Goal: Task Accomplishment & Management: Complete application form

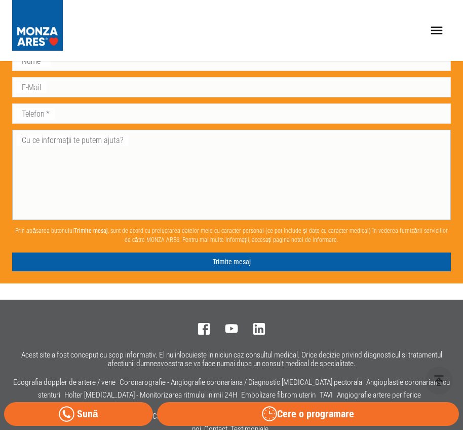
scroll to position [1318, 0]
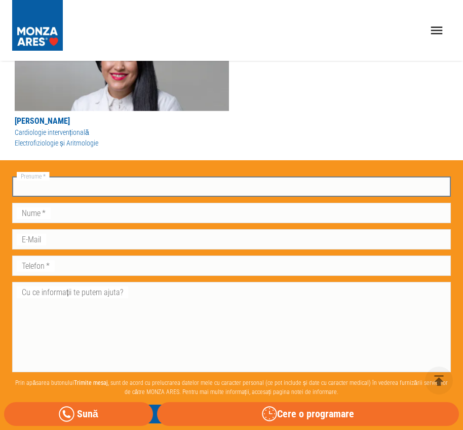
click at [74, 182] on input "Prenume   *" at bounding box center [231, 186] width 439 height 20
type input "C"
type input "[PERSON_NAME]"
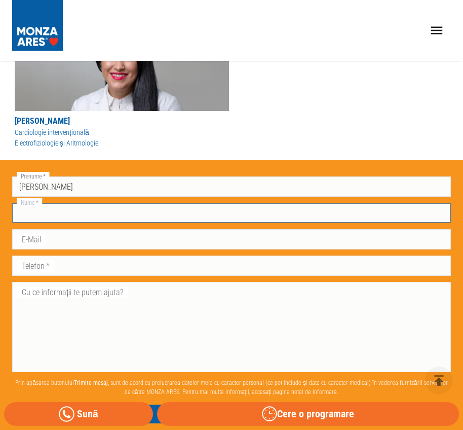
click at [107, 215] on input "Nume   *" at bounding box center [231, 213] width 439 height 20
type input "Cirnu"
click at [95, 238] on input "E-Mail" at bounding box center [231, 239] width 439 height 20
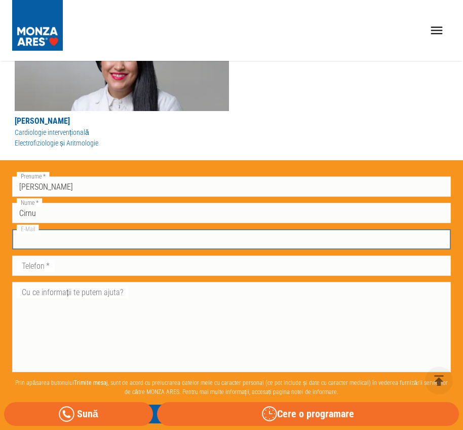
type input "[EMAIL_ADDRESS][DOMAIN_NAME]"
click at [78, 267] on input "Telefon   *" at bounding box center [231, 266] width 439 height 20
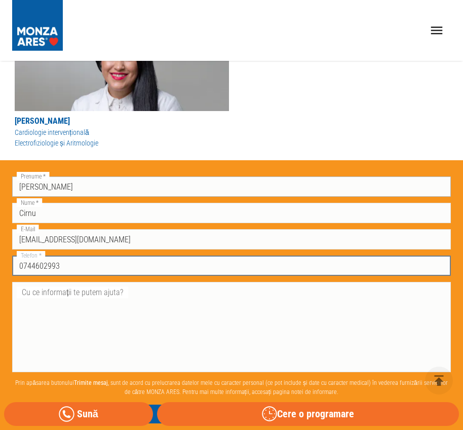
type input "0744602993"
click at [54, 187] on input "[PERSON_NAME]" at bounding box center [231, 186] width 439 height 20
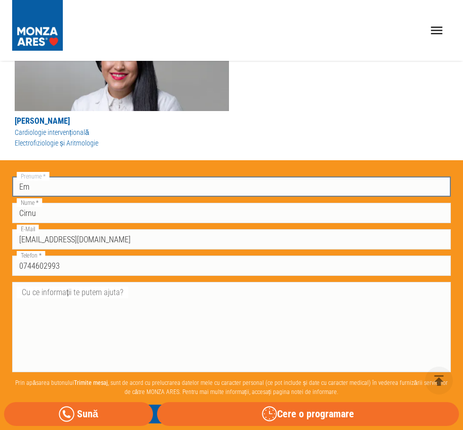
type input "E"
type input "[PERSON_NAME]"
click at [152, 296] on textarea "Cu ce informații te putem ajuta?" at bounding box center [231, 328] width 425 height 82
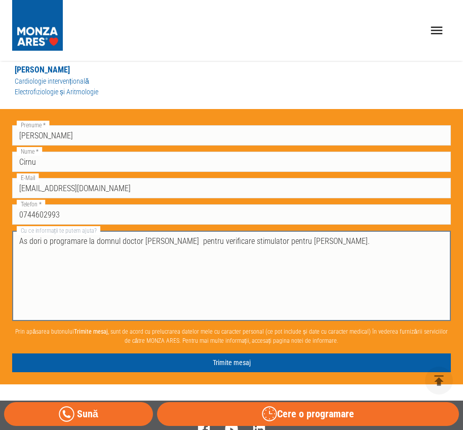
scroll to position [1369, 0]
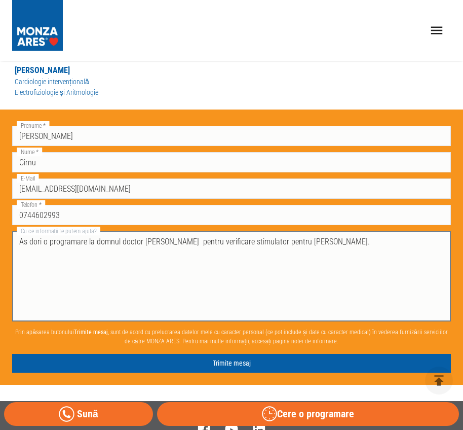
click at [347, 243] on textarea "As dori o programare la domnul doctor [PERSON_NAME] pentru verificare stimulato…" at bounding box center [231, 277] width 425 height 82
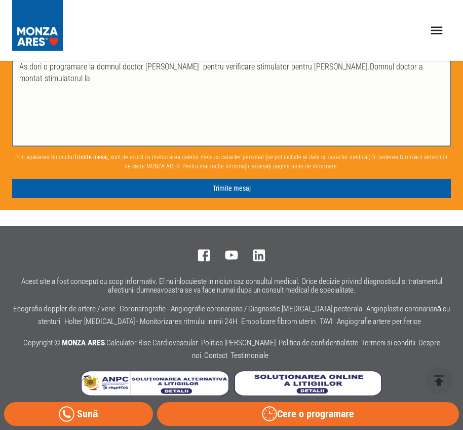
scroll to position [1443, 0]
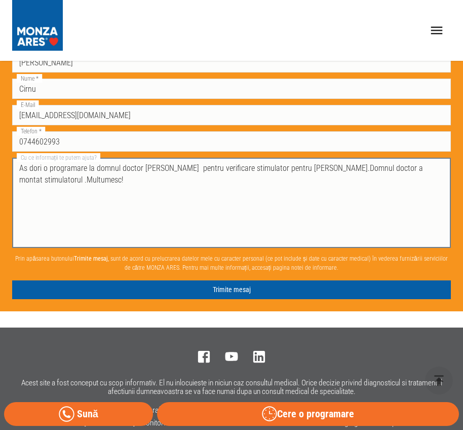
click at [97, 205] on textarea "As dori o programare la domnul doctor [PERSON_NAME] pentru verificare stimulato…" at bounding box center [231, 203] width 425 height 82
click at [338, 168] on textarea "As dori o programare la domnul doctor [PERSON_NAME] pentru verificare stimulato…" at bounding box center [231, 203] width 425 height 82
click at [390, 169] on textarea "As dori o programare la domnul doctor [PERSON_NAME] pentru verificare stimulato…" at bounding box center [231, 203] width 425 height 82
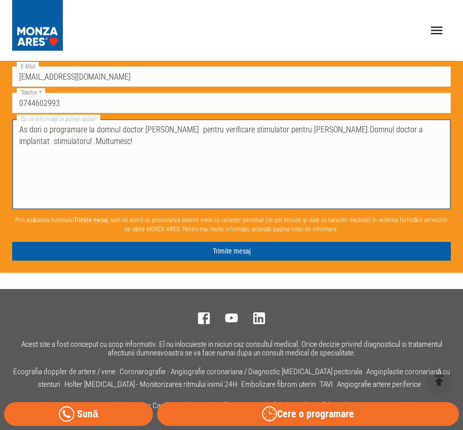
scroll to position [1544, 0]
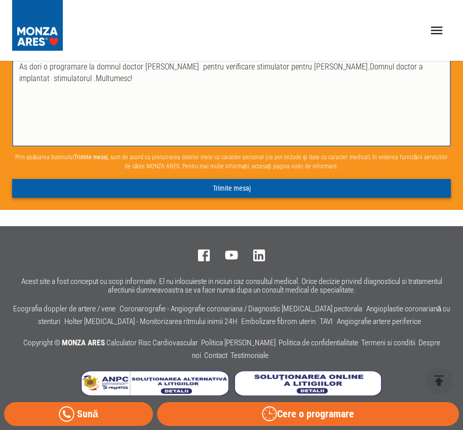
type textarea "As dori o programare la domnul doctor [PERSON_NAME] pentru verificare stimulato…"
click at [238, 189] on button "Trimite mesaj" at bounding box center [231, 188] width 439 height 19
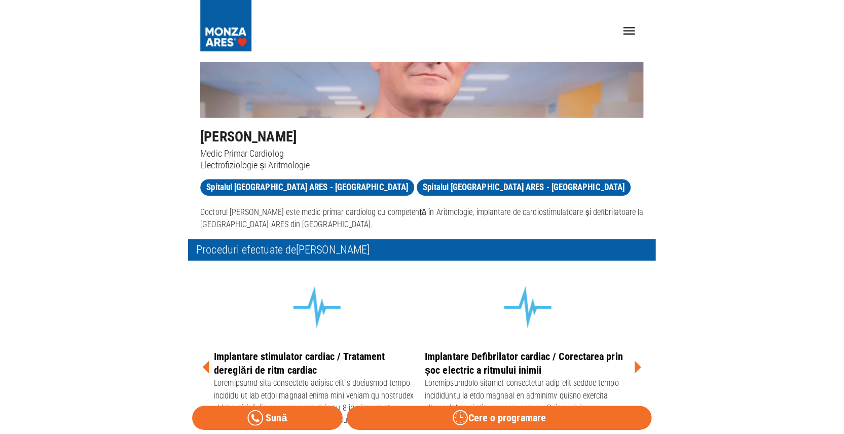
scroll to position [0, 0]
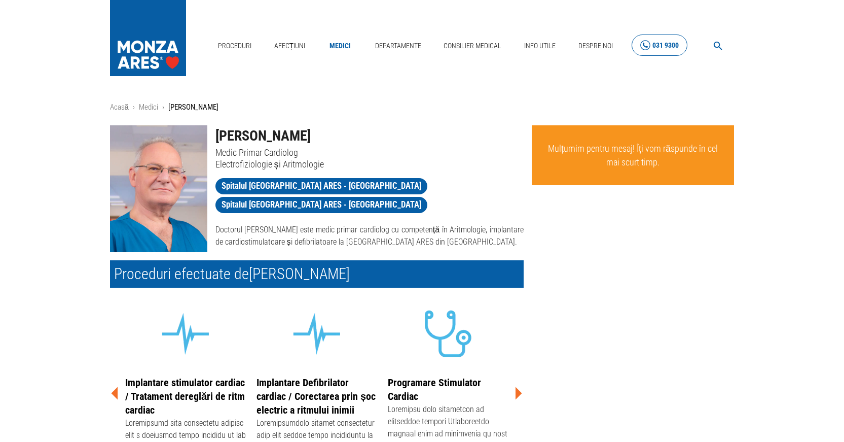
click at [463, 44] on div "031 9300" at bounding box center [666, 45] width 26 height 13
click at [463, 59] on link "Contact" at bounding box center [592, 62] width 31 height 17
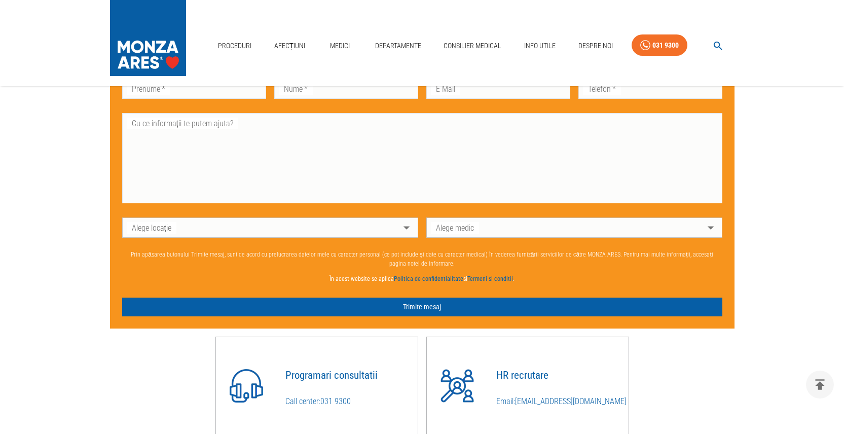
scroll to position [659, 0]
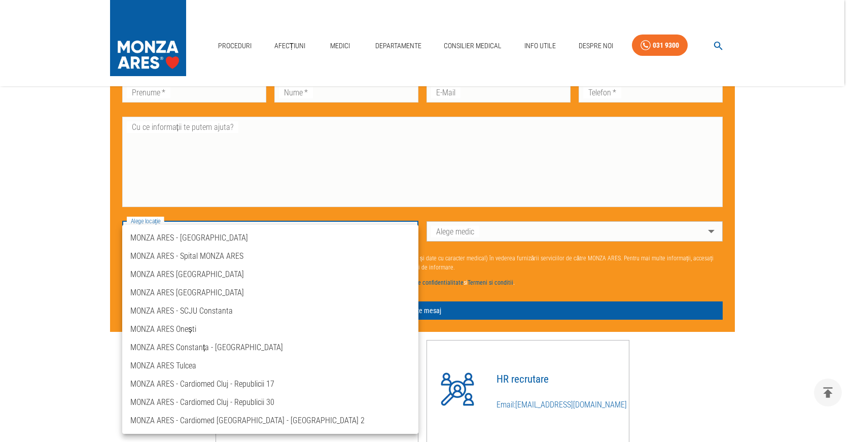
click at [463, 200] on div at bounding box center [426, 221] width 852 height 442
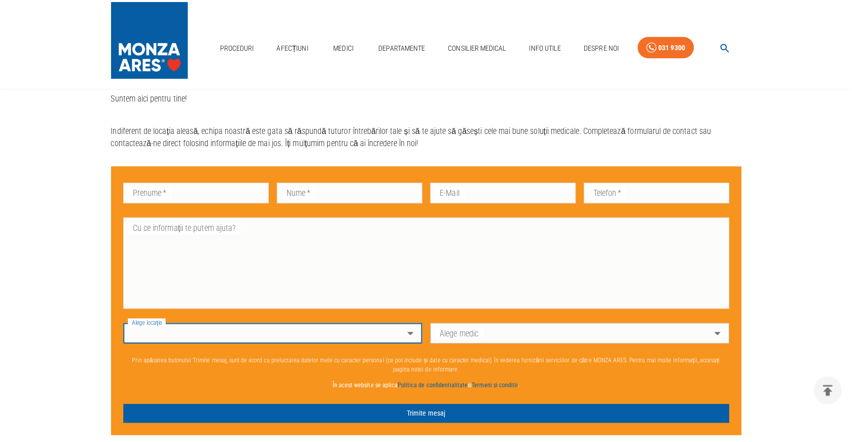
scroll to position [609, 0]
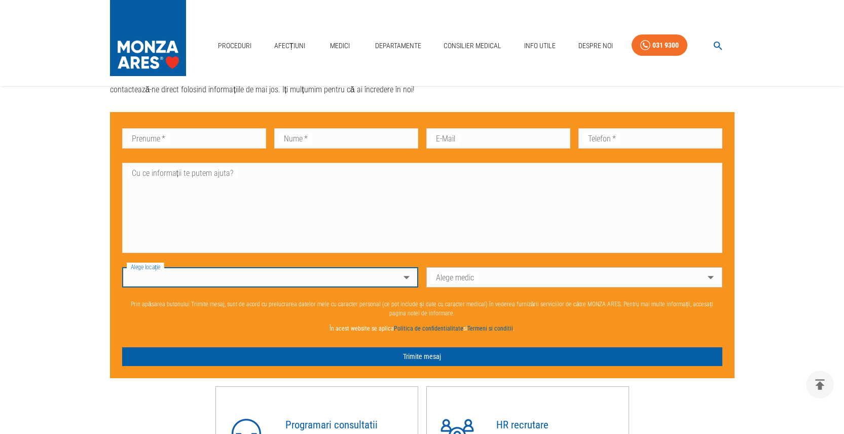
click at [406, 284] on body "Proceduri Afecțiuni Medici Departamente Consilier Medical Info Utile Despre Noi…" at bounding box center [422, 33] width 844 height 1284
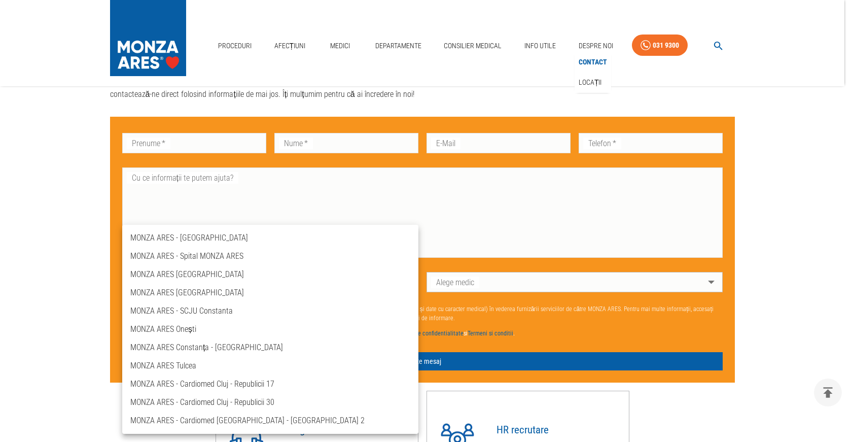
click at [463, 63] on link "Contact" at bounding box center [593, 62] width 32 height 17
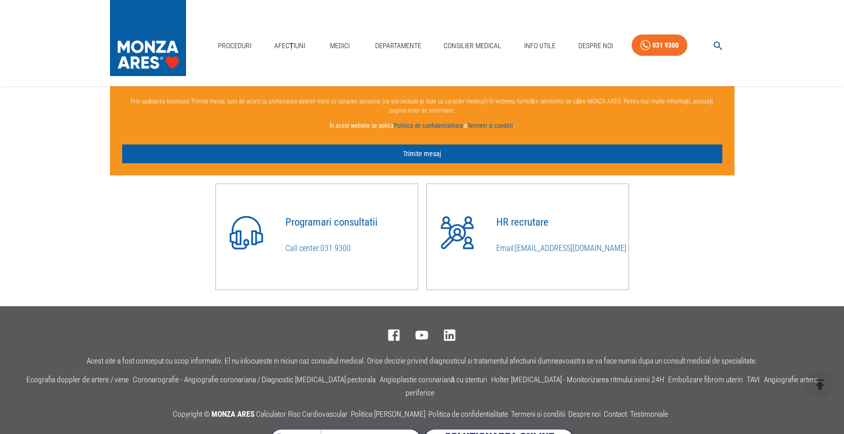
scroll to position [842, 0]
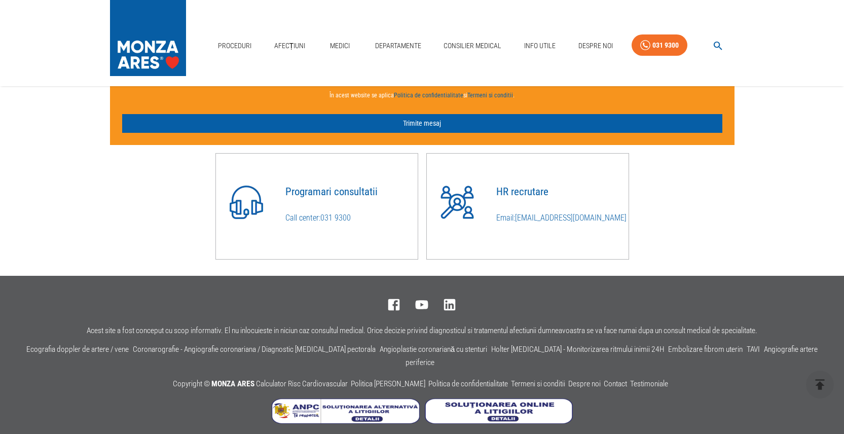
click at [258, 213] on img at bounding box center [246, 202] width 41 height 41
click at [326, 193] on h4 "Programari consultatii" at bounding box center [351, 192] width 132 height 12
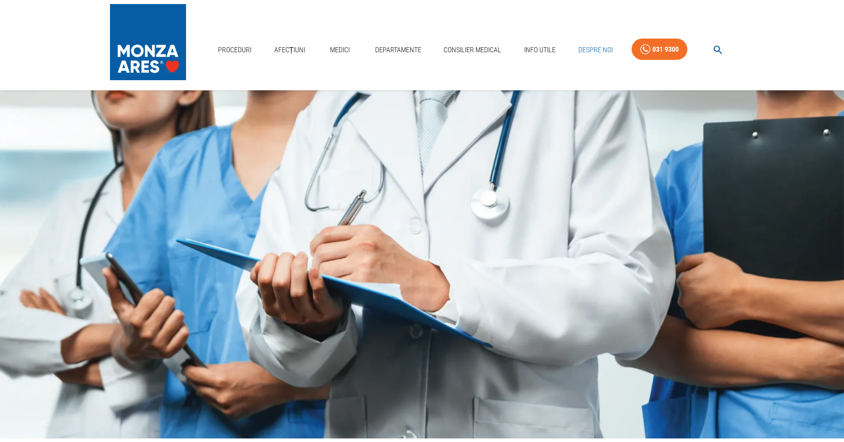
scroll to position [0, 0]
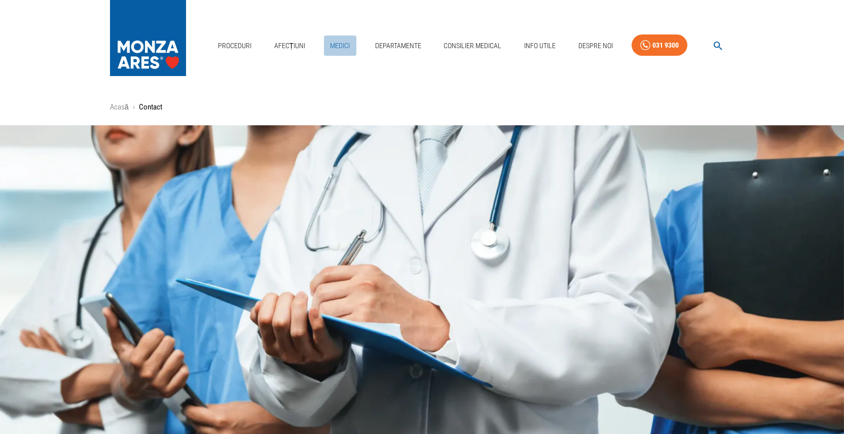
click at [338, 44] on link "Medici" at bounding box center [340, 45] width 32 height 21
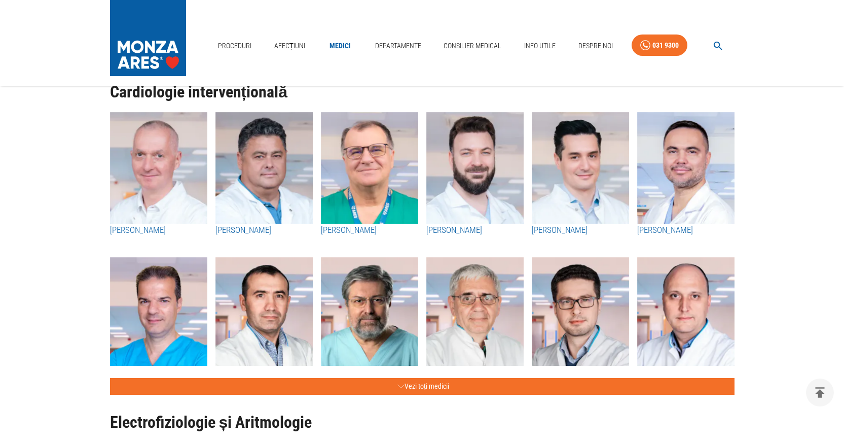
scroll to position [406, 0]
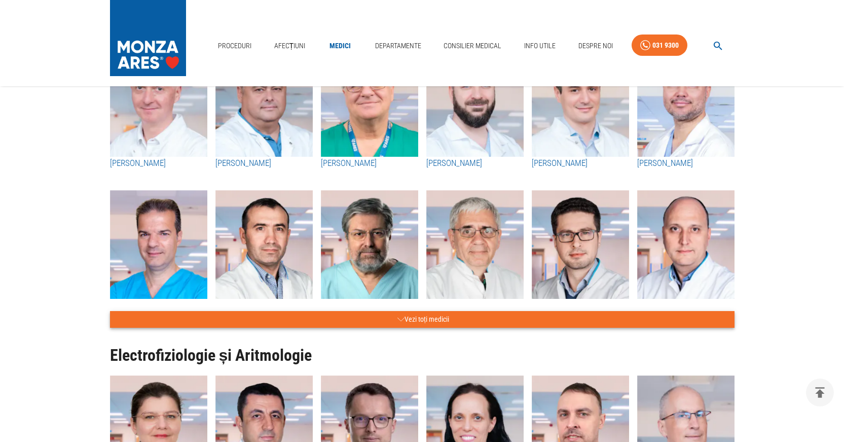
click at [430, 317] on button "Vezi toți medicii" at bounding box center [422, 319] width 625 height 17
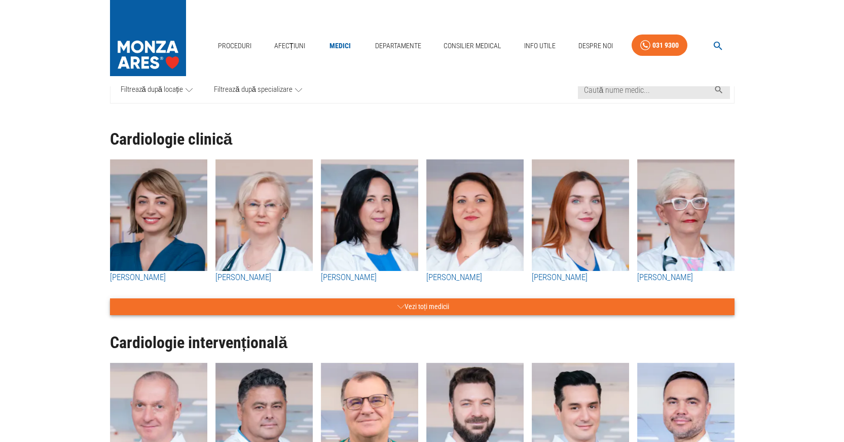
scroll to position [0, 0]
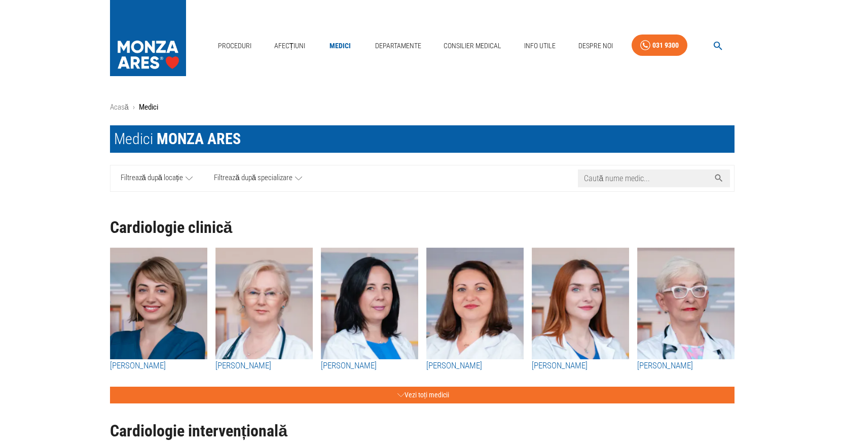
click at [463, 182] on input "Caută nume medic..." at bounding box center [644, 178] width 132 height 18
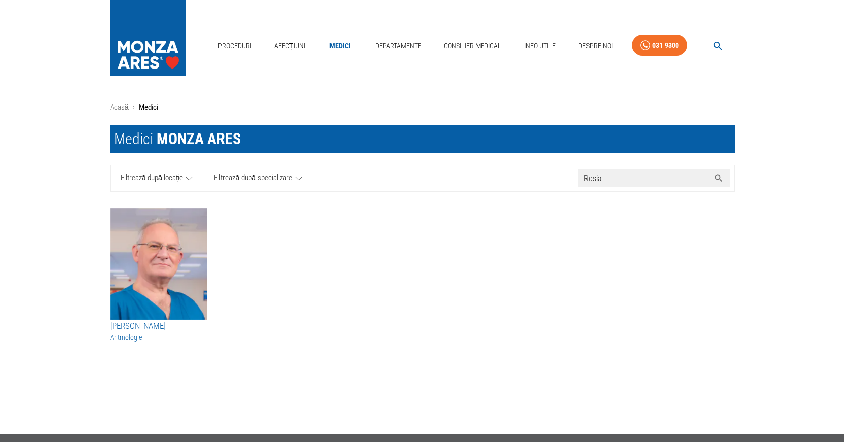
type input "Rosia"
click at [153, 326] on h3 "[PERSON_NAME]" at bounding box center [158, 325] width 97 height 13
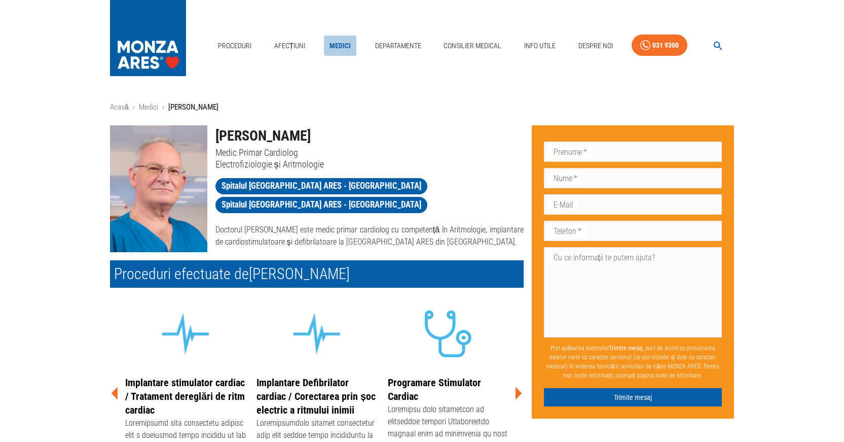
click at [335, 43] on link "Medici" at bounding box center [340, 45] width 32 height 21
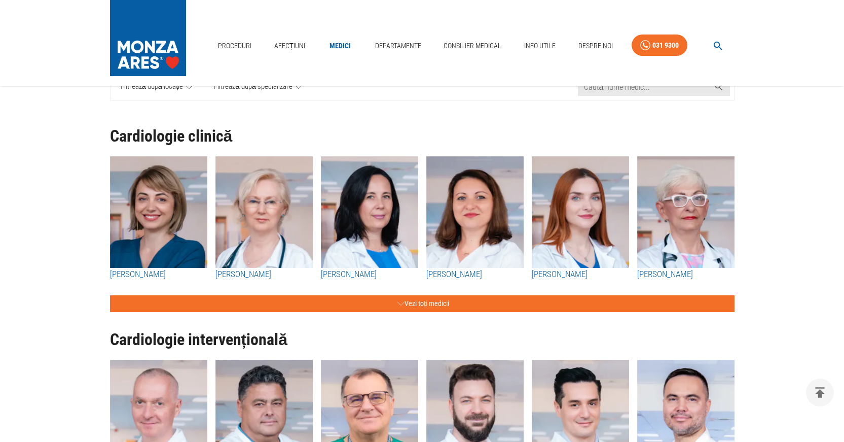
scroll to position [101, 0]
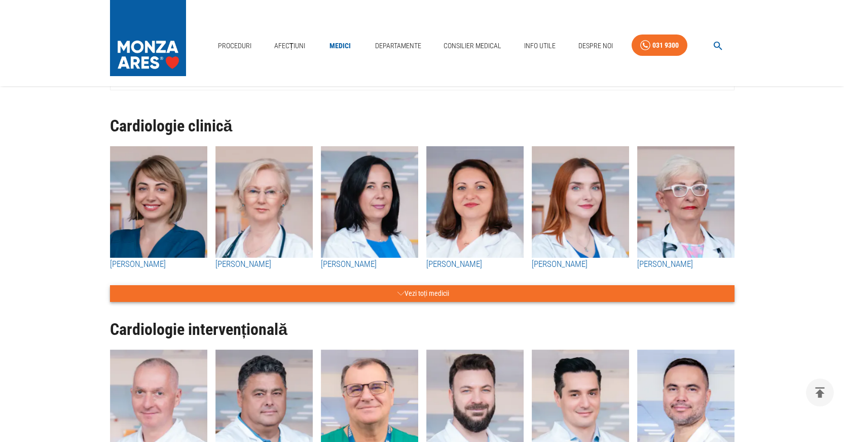
click at [419, 292] on button "Vezi toți medicii" at bounding box center [422, 293] width 625 height 17
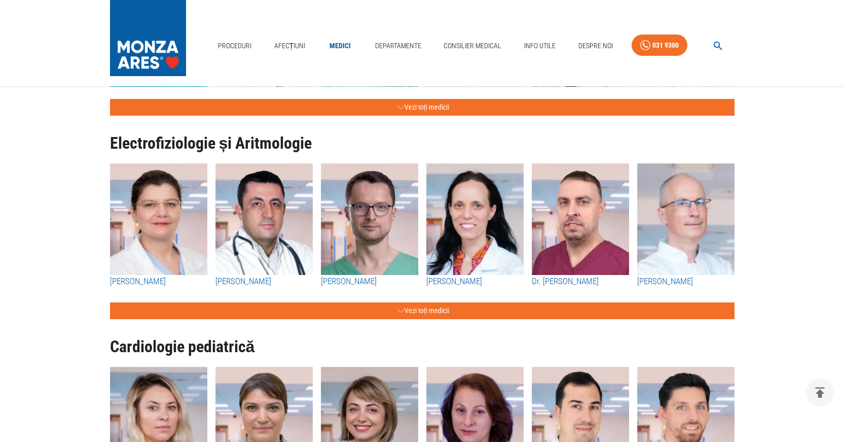
scroll to position [2383, 0]
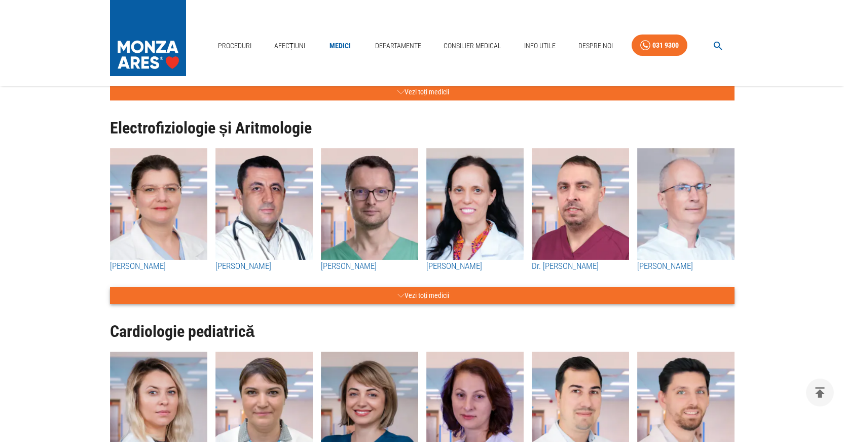
click at [411, 304] on button "Vezi toți medicii" at bounding box center [422, 295] width 625 height 17
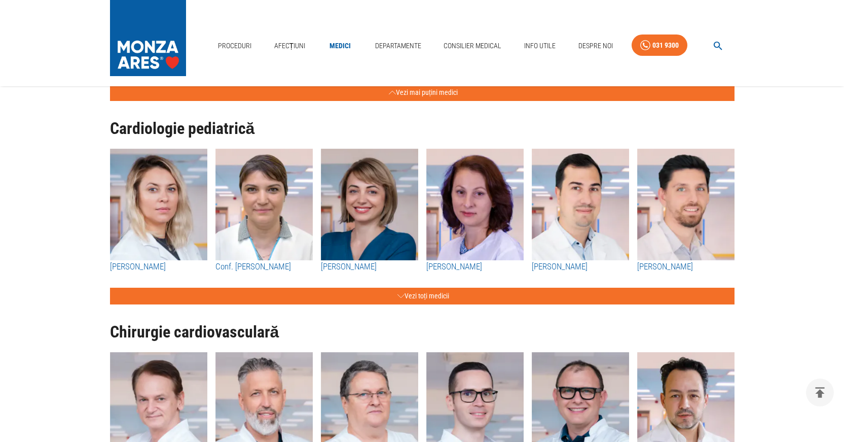
scroll to position [3195, 0]
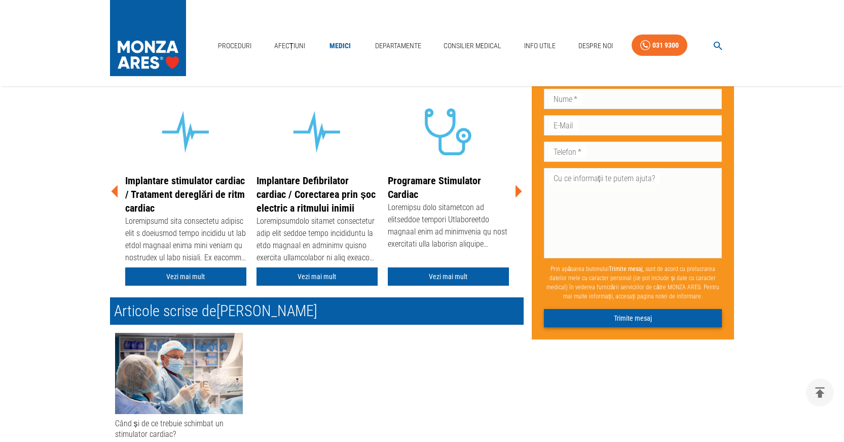
scroll to position [203, 0]
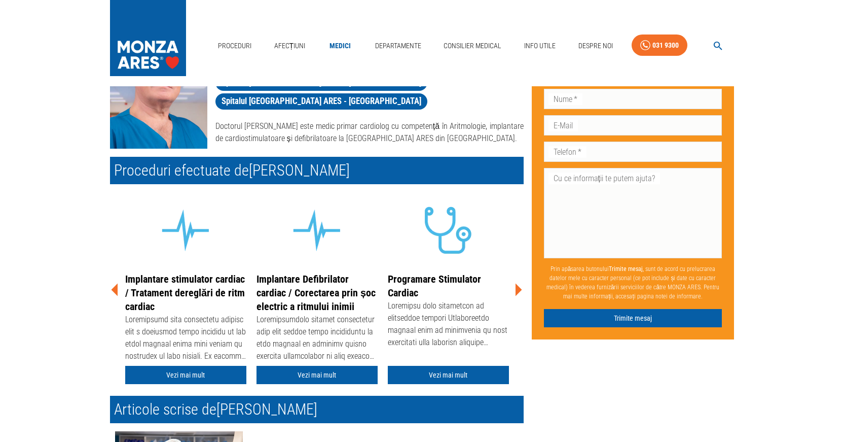
scroll to position [0, 0]
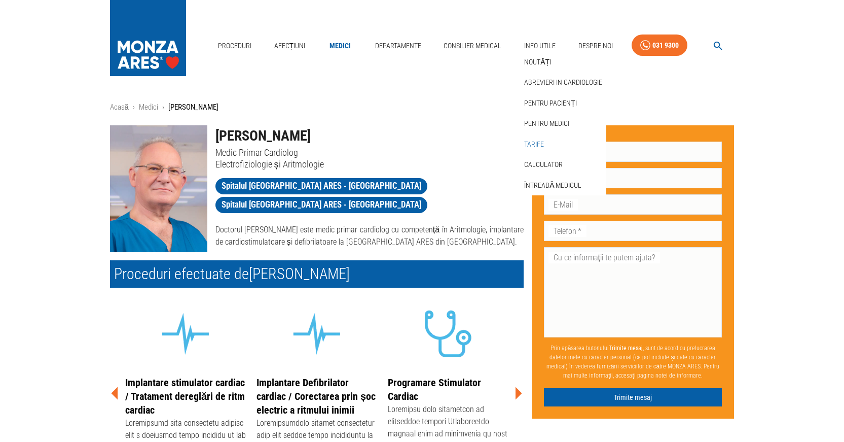
click at [463, 141] on link "Tarife" at bounding box center [534, 144] width 24 height 17
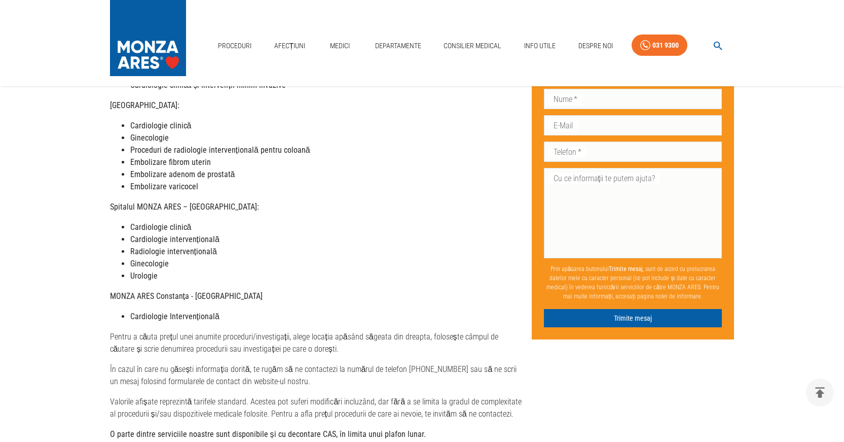
scroll to position [254, 0]
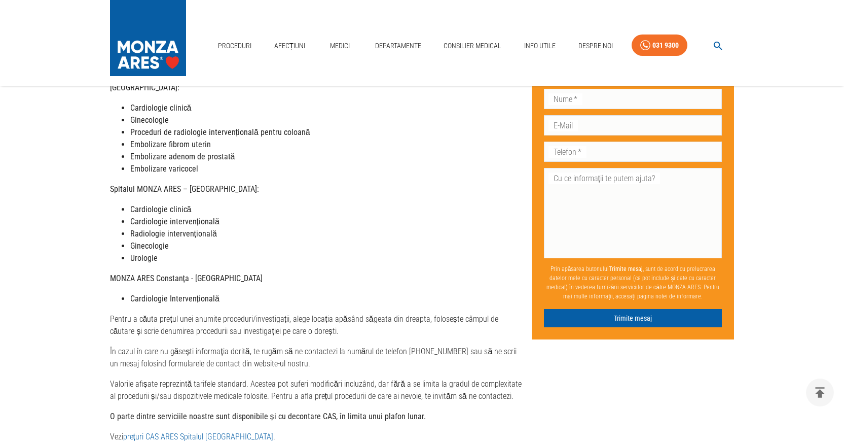
click at [144, 204] on strong "Cardiologie clinică" at bounding box center [160, 209] width 61 height 10
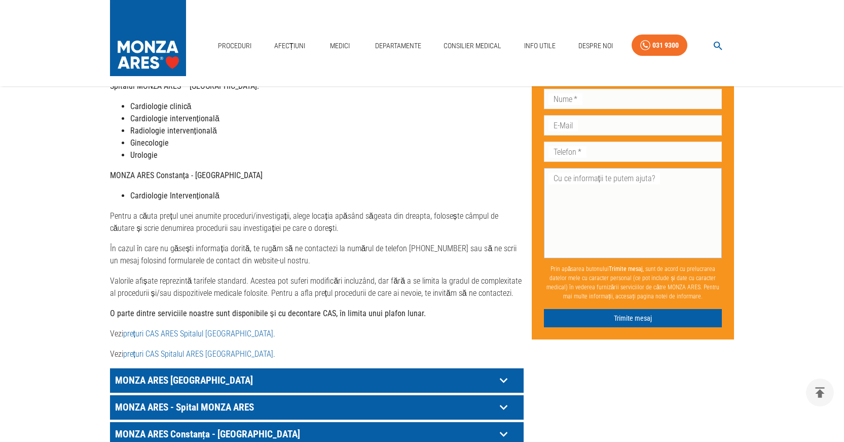
scroll to position [406, 0]
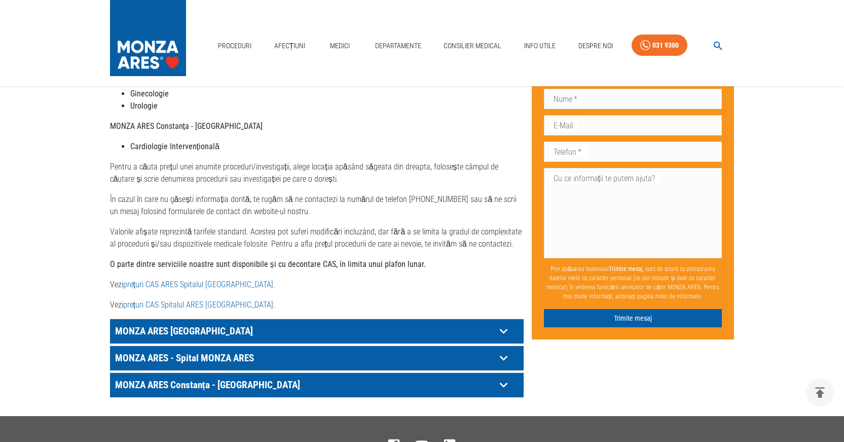
click at [463, 201] on main "Acasă › [PERSON_NAME] MONZA ARES Dragi pacienți, Vă informăm că, în această per…" at bounding box center [422, 48] width 844 height 704
click at [463, 391] on icon "delete" at bounding box center [820, 392] width 16 height 16
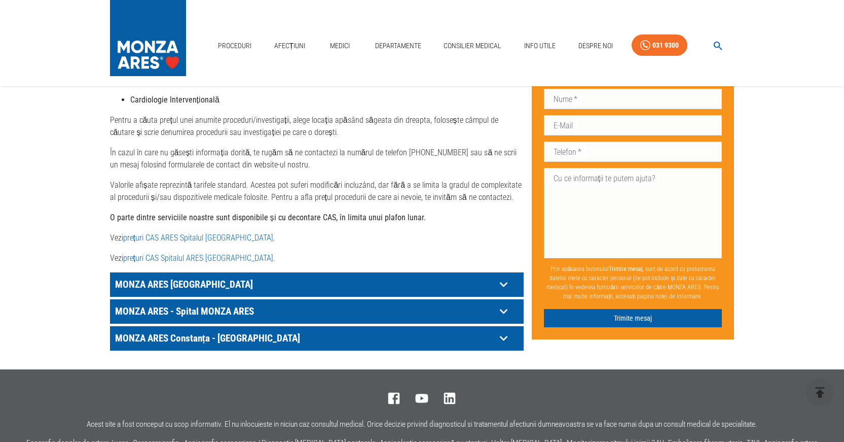
scroll to position [456, 0]
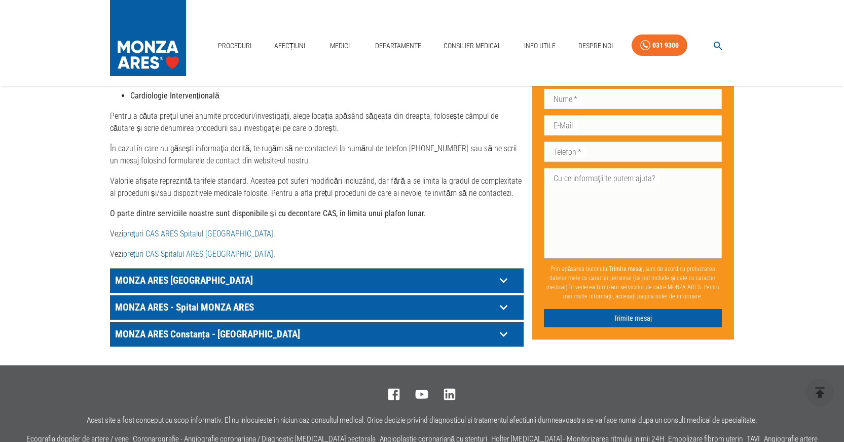
click at [208, 249] on link "prețuri CAS Spitalul ARES [GEOGRAPHIC_DATA]" at bounding box center [198, 254] width 150 height 10
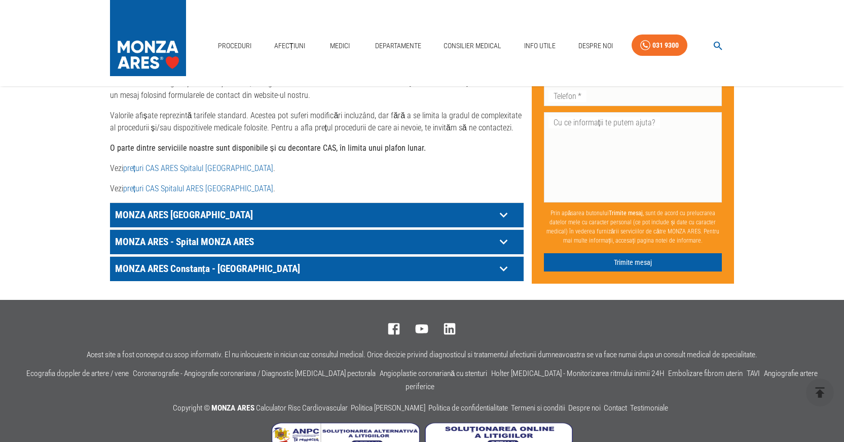
scroll to position [370, 0]
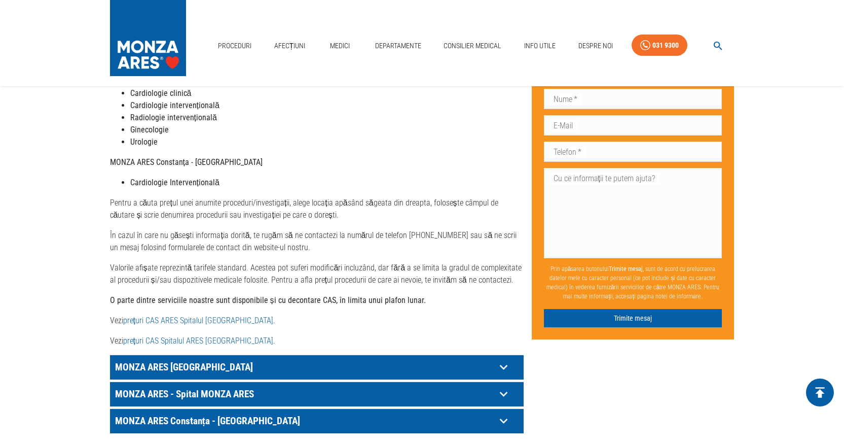
click at [463, 394] on icon "delete" at bounding box center [820, 392] width 9 height 11
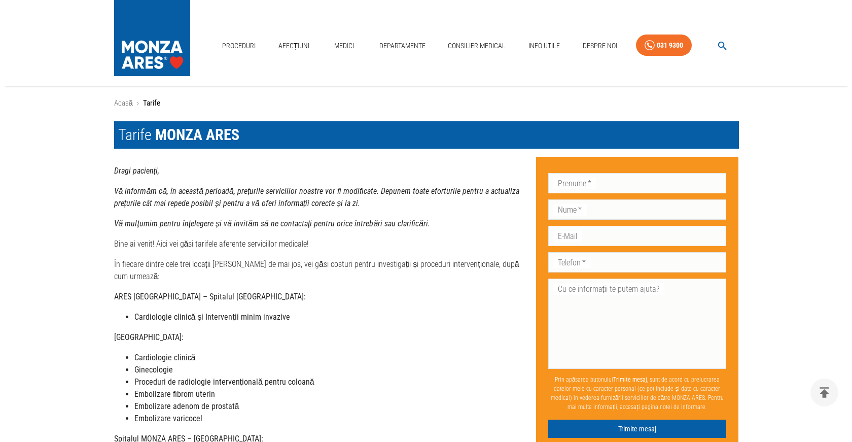
scroll to position [0, 0]
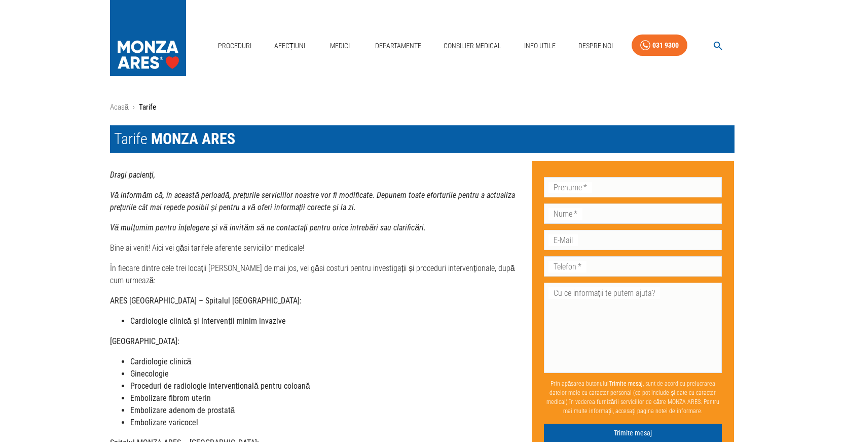
click at [463, 50] on icon "button" at bounding box center [718, 46] width 12 height 12
